Goal: Task Accomplishment & Management: Use online tool/utility

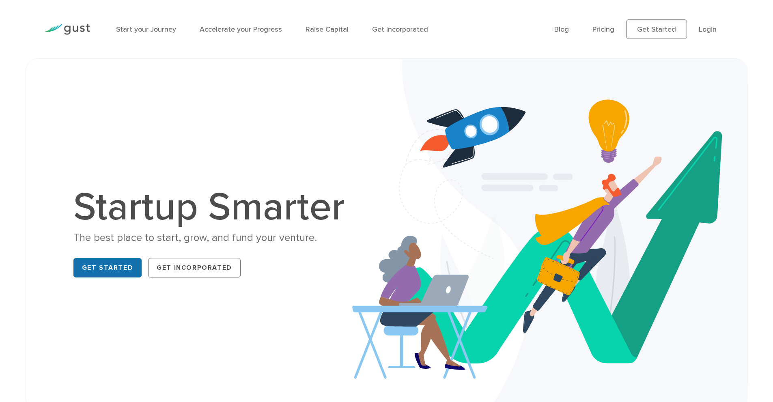
click at [87, 262] on link "Get Started" at bounding box center [107, 267] width 69 height 19
click at [111, 264] on link "Get Started" at bounding box center [107, 267] width 69 height 19
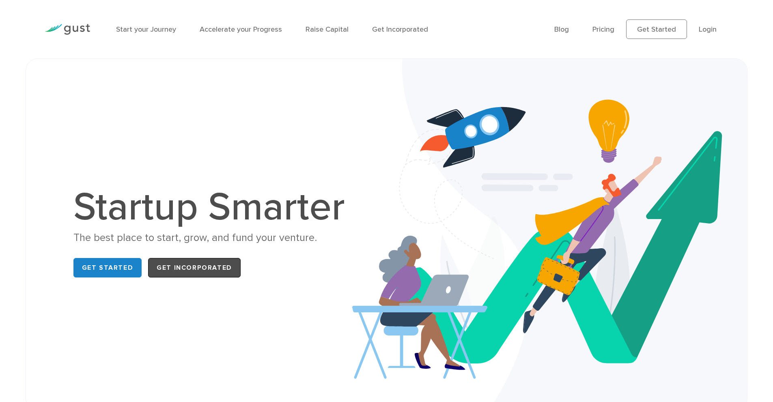
click at [178, 270] on link "Get Incorporated" at bounding box center [194, 267] width 92 height 19
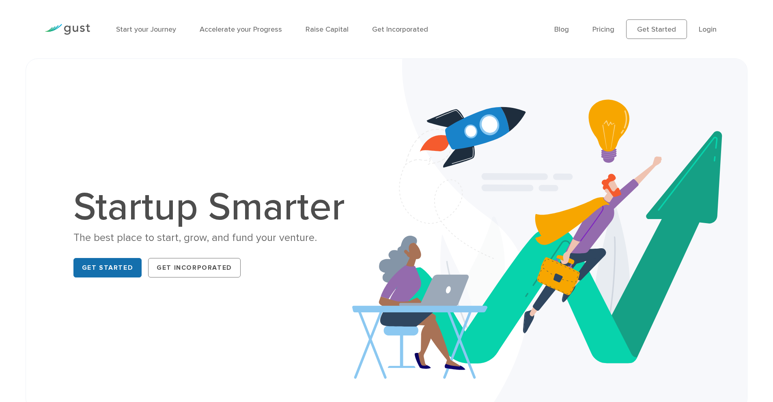
click at [105, 266] on link "Get Started" at bounding box center [107, 267] width 69 height 19
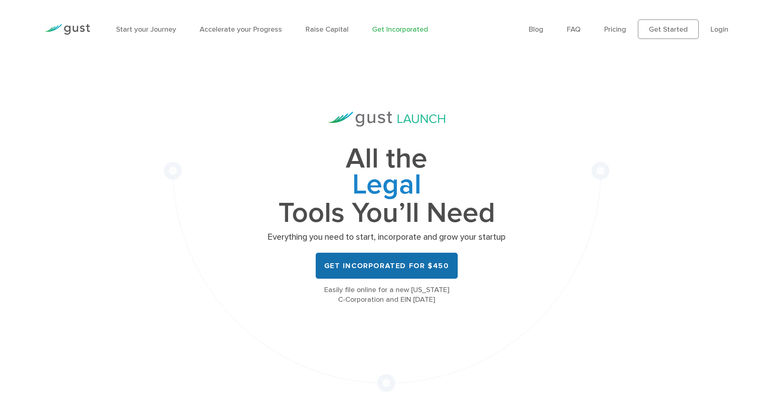
click at [344, 268] on link "Get Incorporated for $450" at bounding box center [387, 266] width 142 height 26
